Goal: Task Accomplishment & Management: Manage account settings

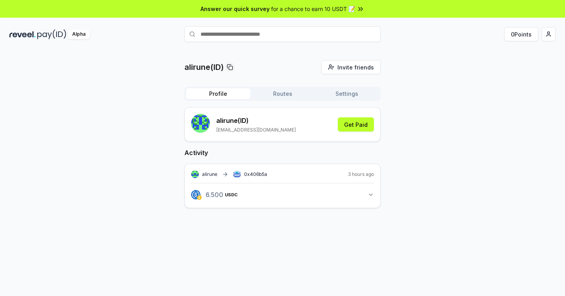
click at [287, 91] on button "Routes" at bounding box center [282, 93] width 64 height 11
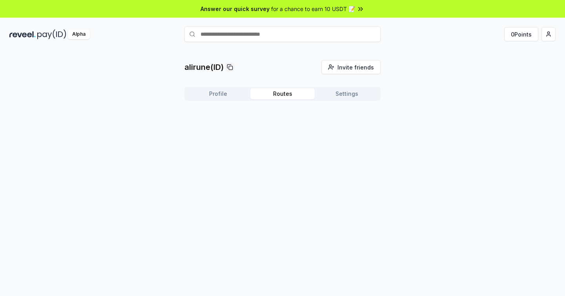
click at [215, 91] on button "Profile" at bounding box center [218, 93] width 64 height 11
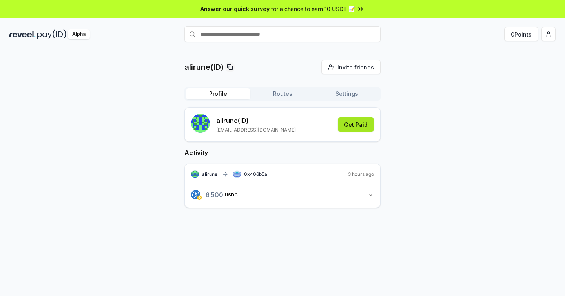
click at [359, 125] on button "Get Paid" at bounding box center [356, 124] width 36 height 14
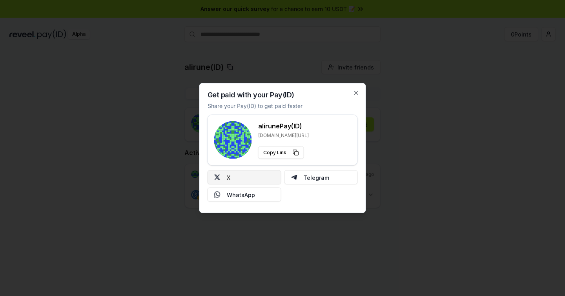
click at [247, 177] on button "X" at bounding box center [245, 177] width 74 height 14
